Goal: Check status: Check status

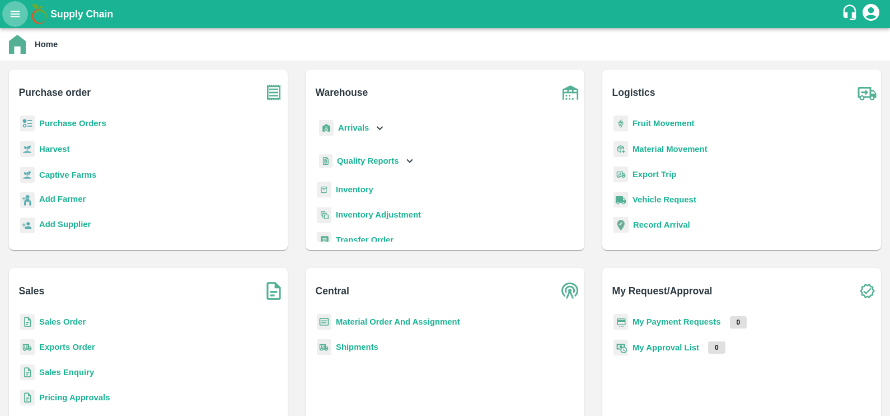
click at [19, 17] on icon "open drawer" at bounding box center [16, 14] width 10 height 6
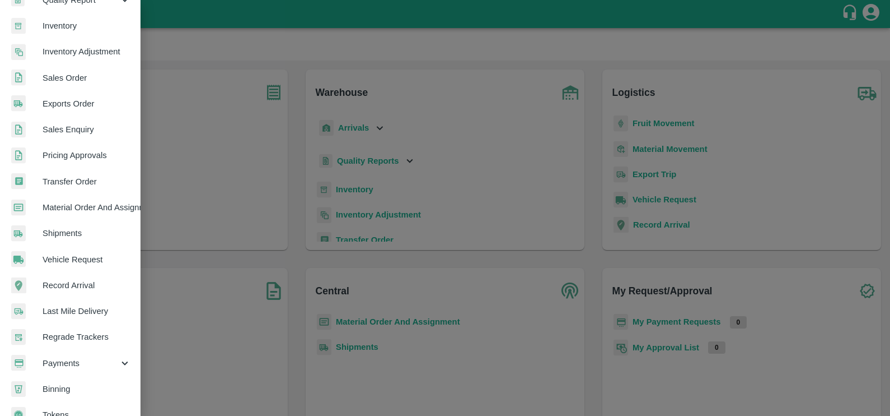
scroll to position [221, 0]
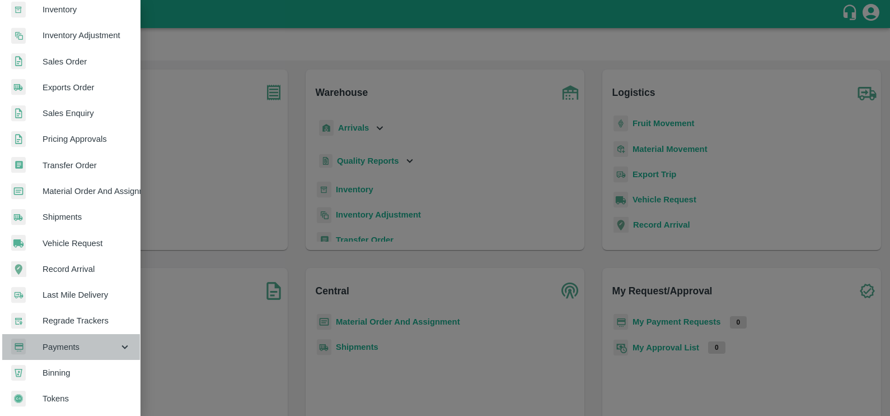
click at [76, 349] on div "Payments" at bounding box center [70, 347] width 140 height 26
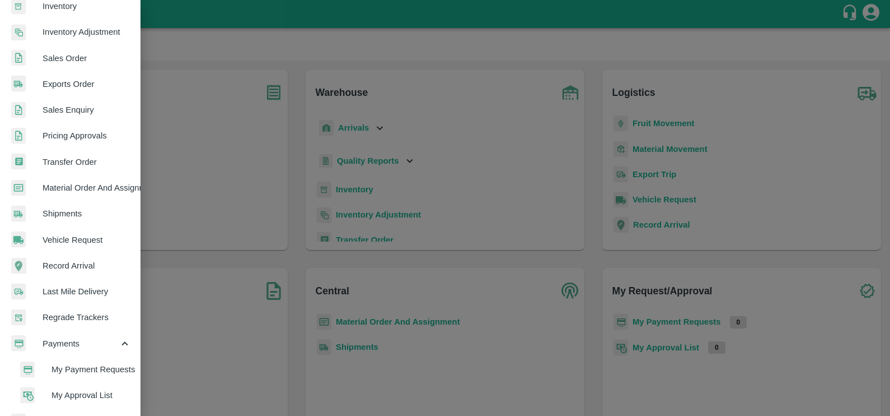
click at [79, 363] on span "My Payment Requests" at bounding box center [92, 369] width 80 height 12
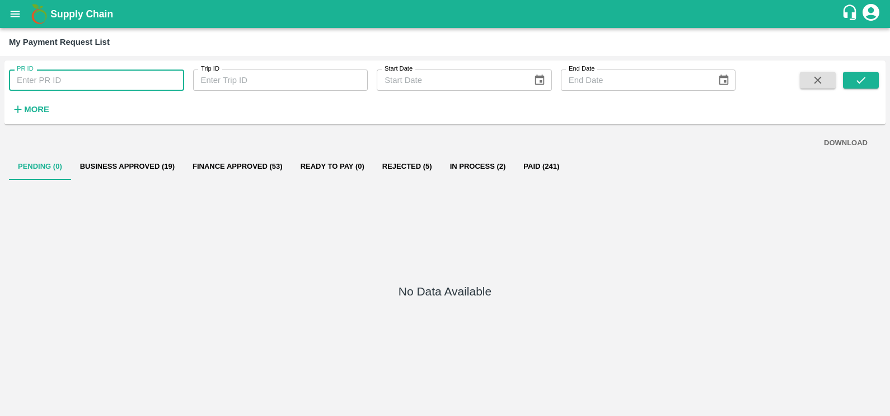
click at [90, 81] on input "PR ID" at bounding box center [96, 79] width 175 height 21
paste input "239771"
type input "239771"
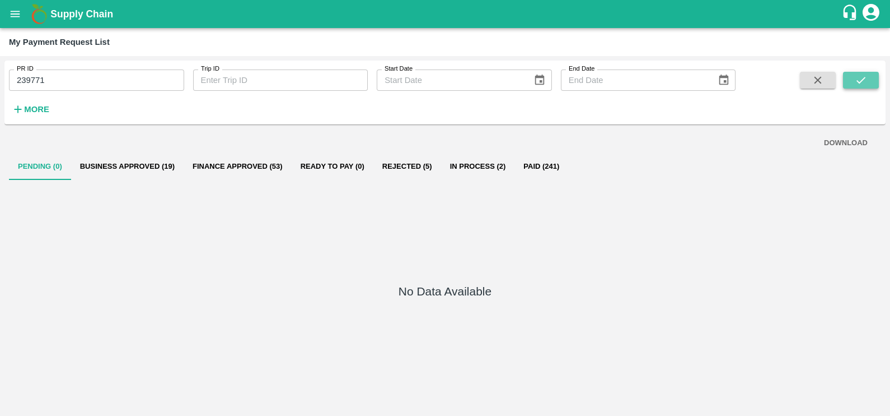
click at [863, 77] on icon "submit" at bounding box center [861, 80] width 12 height 12
click at [11, 8] on icon "open drawer" at bounding box center [15, 14] width 12 height 12
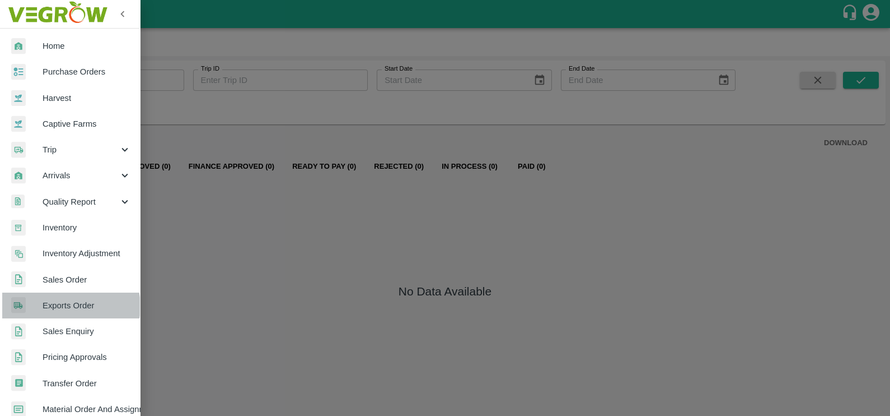
click at [68, 306] on span "Exports Order" at bounding box center [87, 305] width 88 height 12
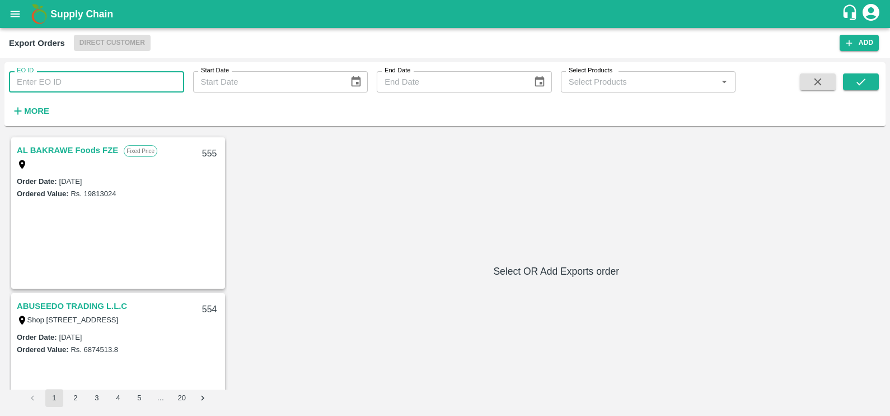
click at [111, 89] on input "EO ID" at bounding box center [96, 81] width 175 height 21
paste input "311"
type input "311"
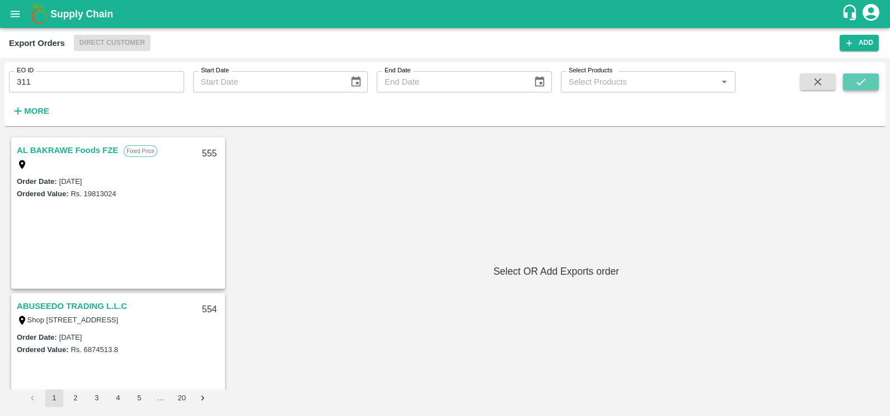
click at [851, 76] on button "submit" at bounding box center [861, 81] width 36 height 17
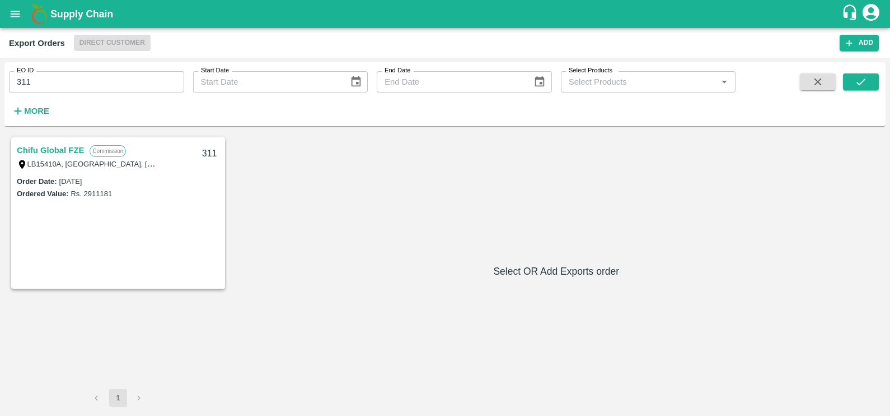
click at [59, 146] on link "Chifu Global FZE" at bounding box center [50, 150] width 67 height 15
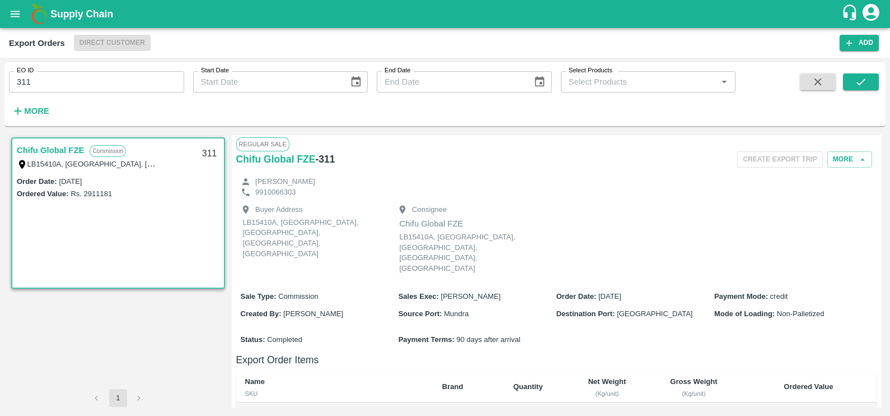
scroll to position [277, 0]
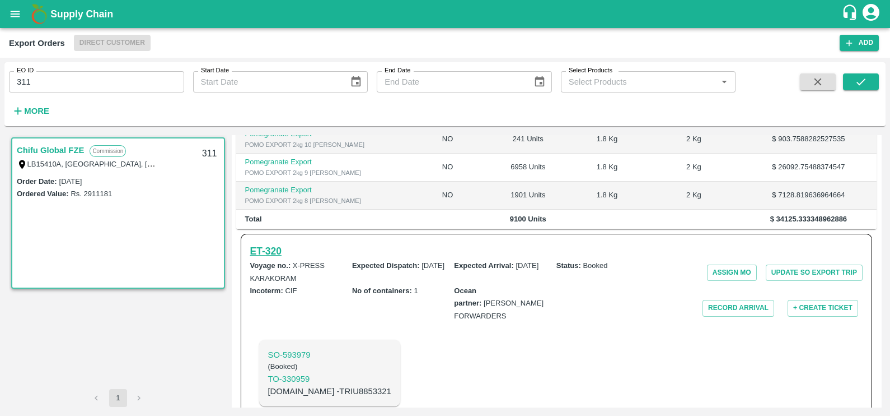
click at [273, 243] on h6 "ET- 320" at bounding box center [265, 251] width 31 height 16
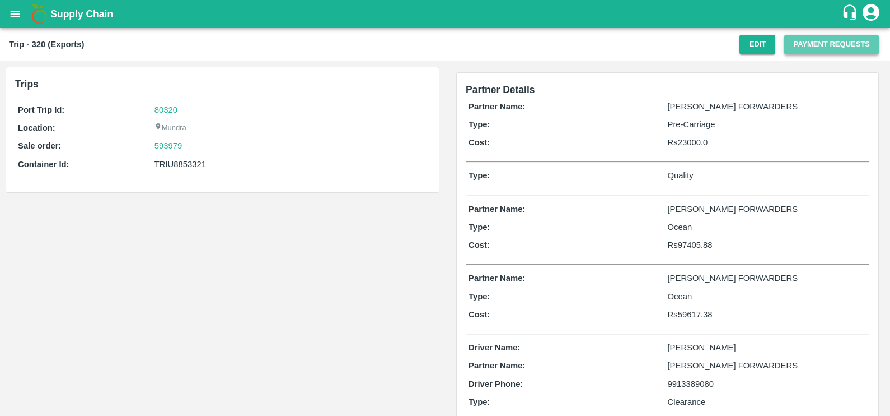
click at [809, 45] on button "Payment Requests" at bounding box center [832, 45] width 95 height 20
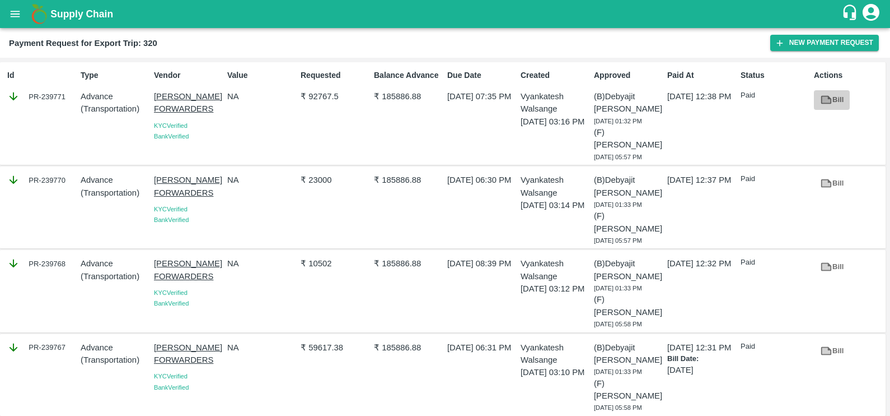
click at [832, 99] on link "Bill" at bounding box center [832, 100] width 36 height 20
copy div "239771"
drag, startPoint x: 41, startPoint y: 95, endPoint x: 65, endPoint y: 96, distance: 24.1
click at [65, 96] on div "PR-239771" at bounding box center [41, 96] width 69 height 12
